Goal: Find specific page/section: Find specific page/section

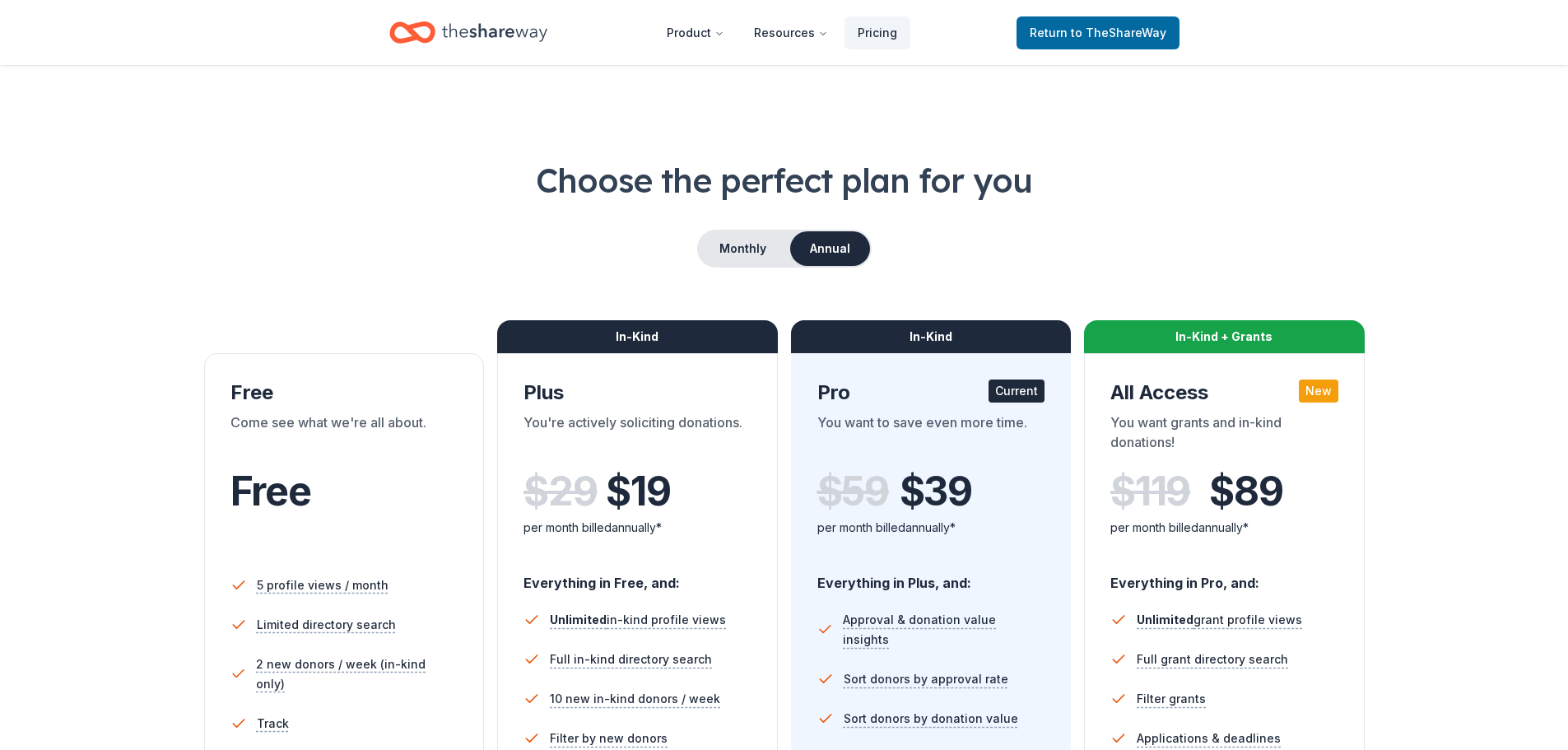
click at [495, 47] on icon "Home" at bounding box center [494, 31] width 105 height 33
click at [499, 33] on icon "Home" at bounding box center [494, 31] width 105 height 33
click at [420, 29] on icon "Home" at bounding box center [412, 32] width 46 height 39
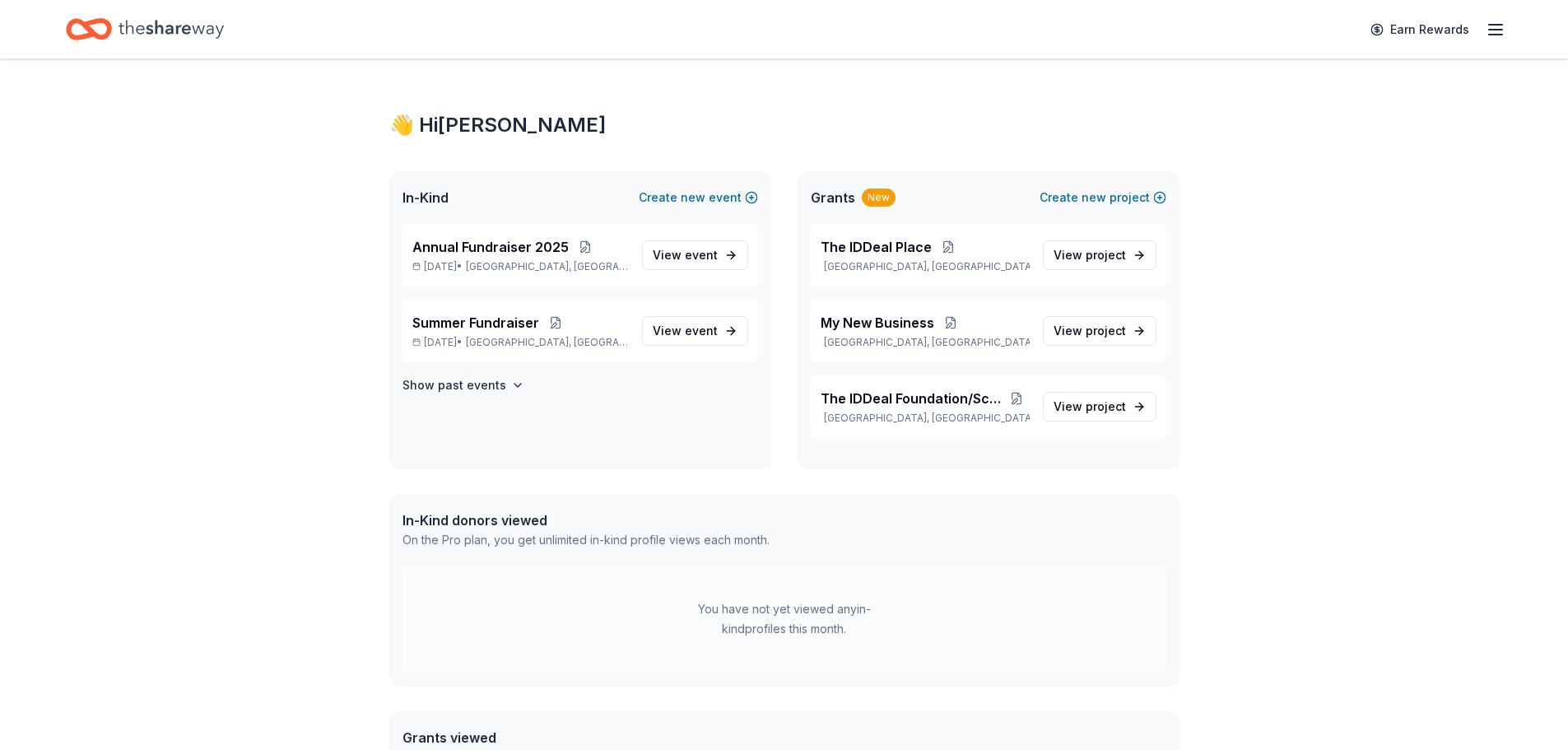
click at [464, 28] on div "Earn Rewards" at bounding box center [784, 29] width 1436 height 39
click at [152, 14] on icon "Home" at bounding box center [171, 29] width 105 height 33
click at [531, 265] on span "[GEOGRAPHIC_DATA], [GEOGRAPHIC_DATA]" at bounding box center [547, 267] width 162 height 13
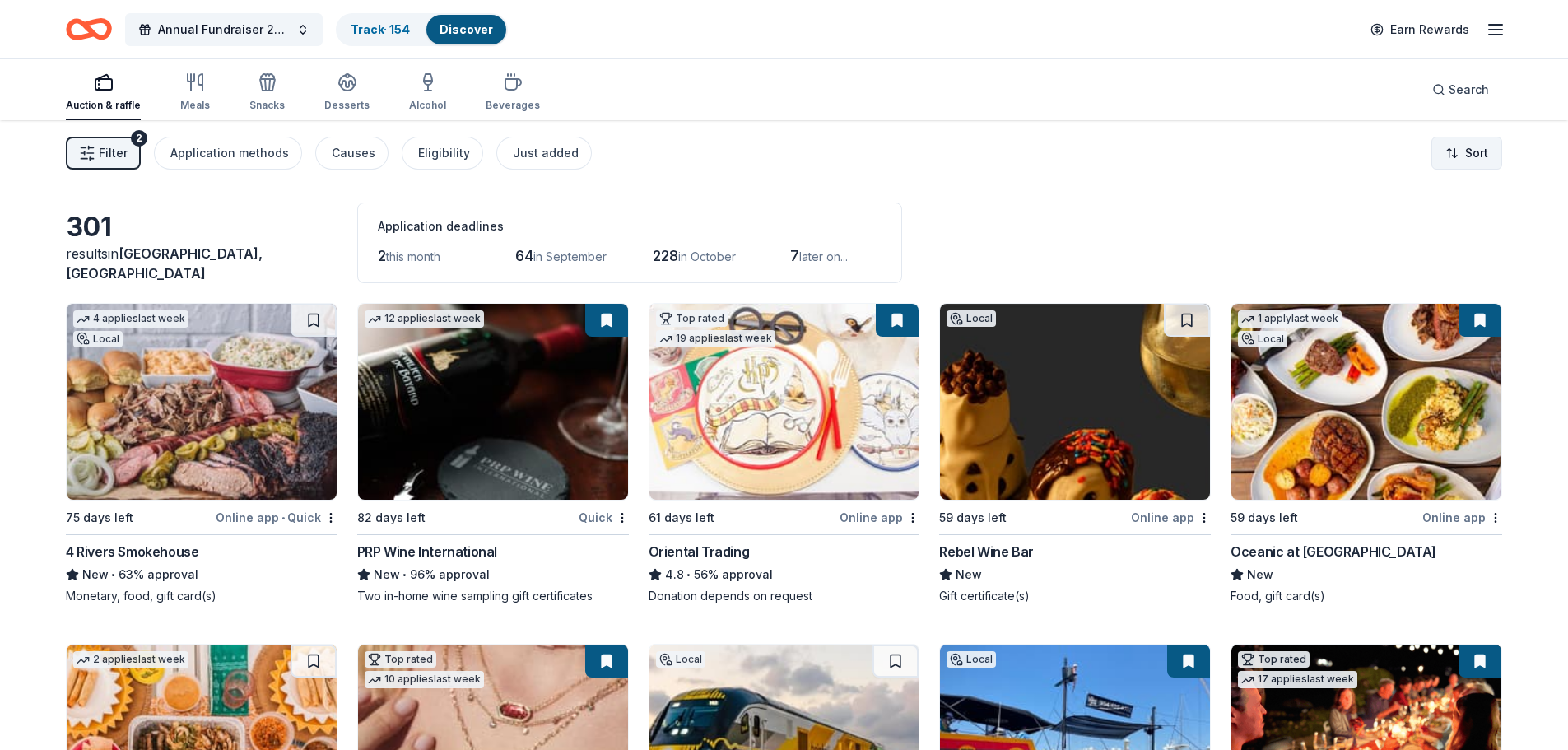
click at [1480, 155] on html "Annual Fundraiser 2025 Track · 154 Discover Earn Rewards Auction & raffle Meals…" at bounding box center [784, 375] width 1568 height 750
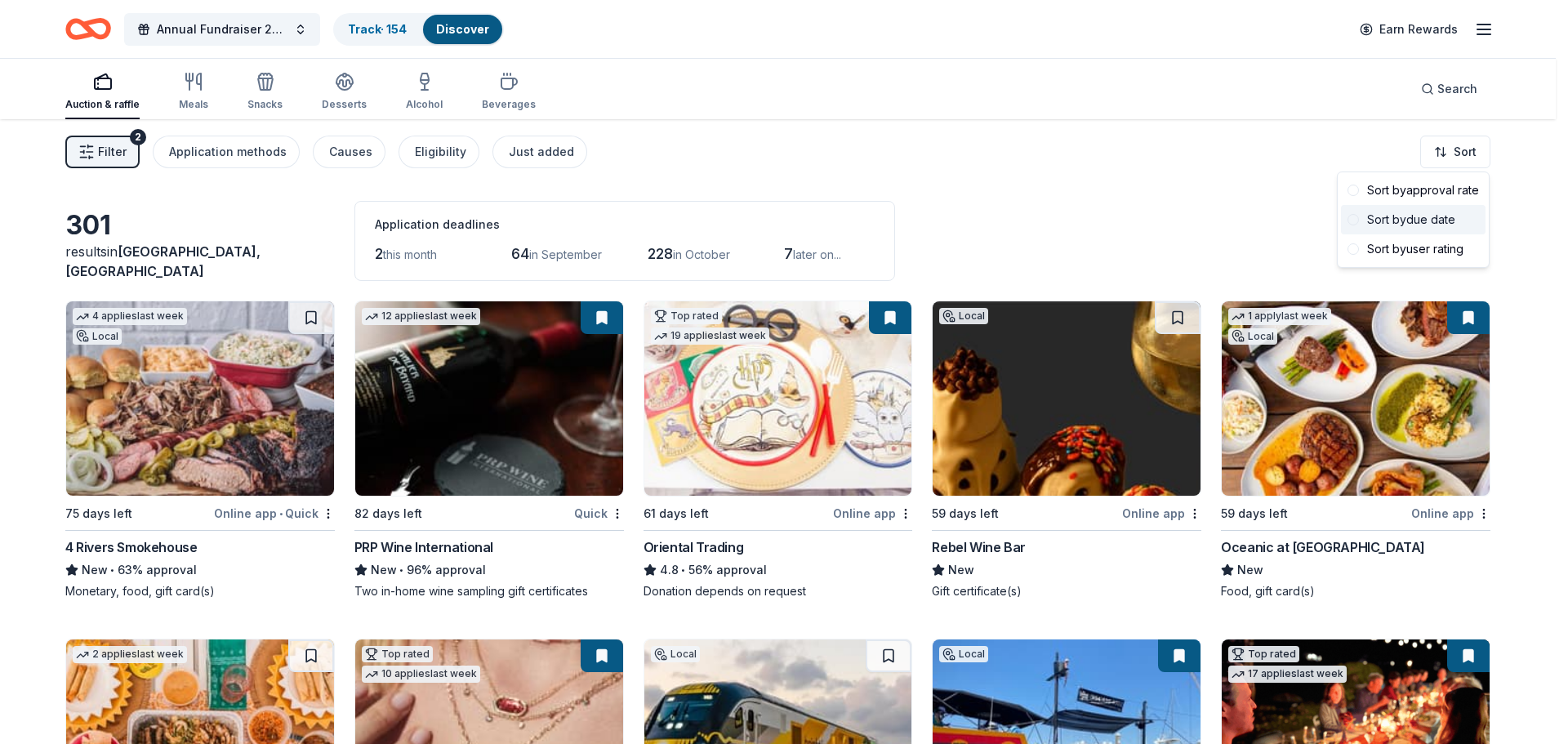
click at [1455, 226] on div "Sort by due date" at bounding box center [1413, 220] width 145 height 29
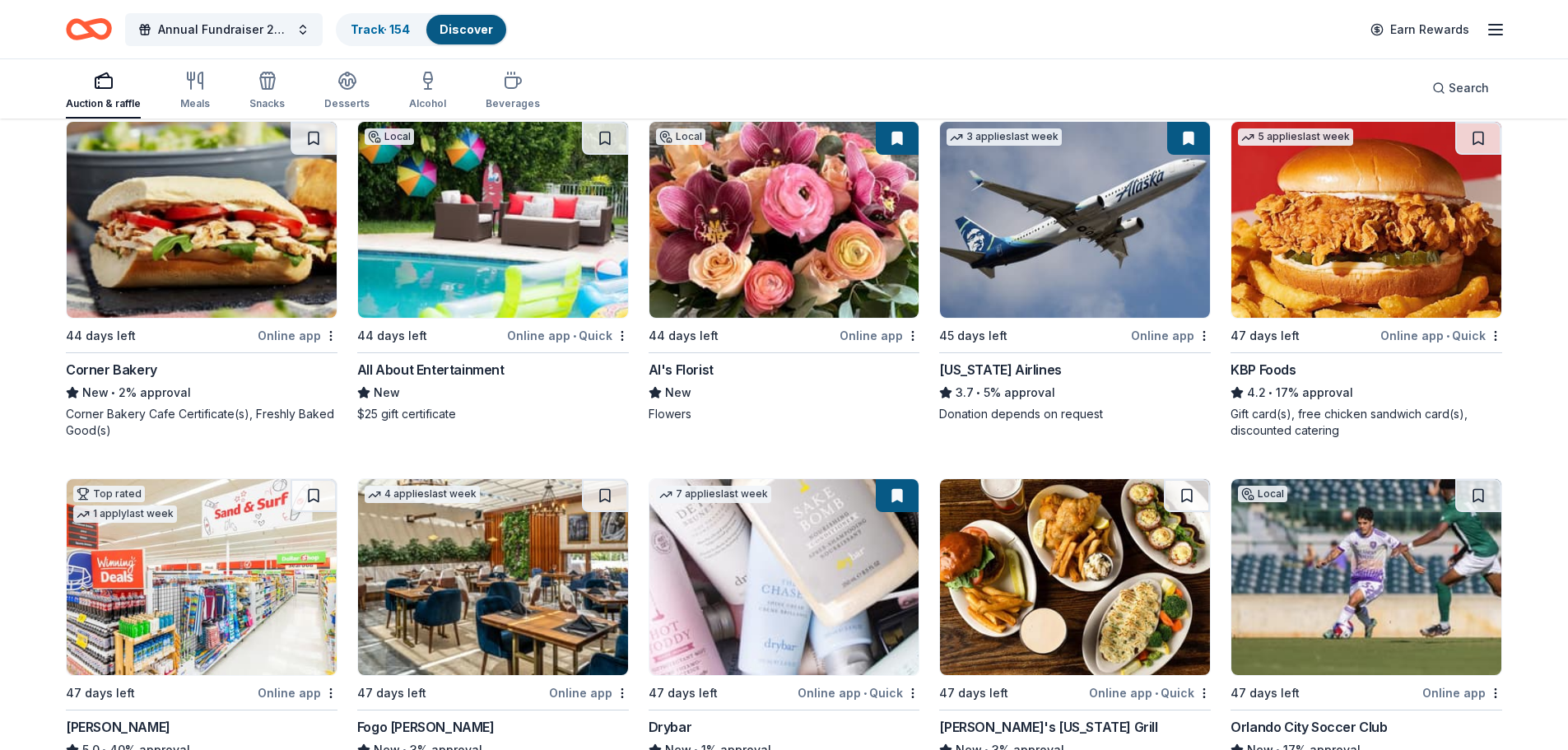
scroll to position [3185, 0]
